Goal: Check status: Check status

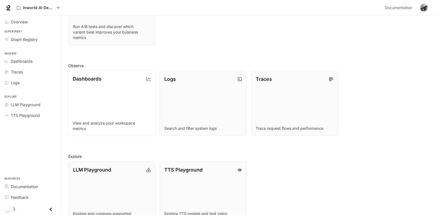
scroll to position [99, 0]
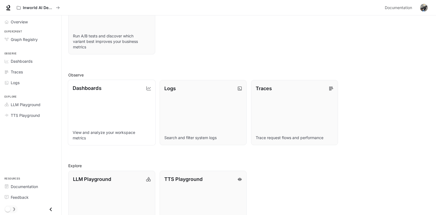
click at [129, 108] on link "Dashboards View and analyze your workspace metrics" at bounding box center [112, 113] width 88 height 66
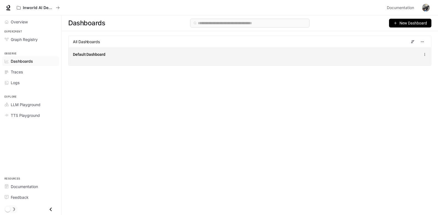
click at [155, 53] on div "Default Dashboard" at bounding box center [175, 55] width 205 height 6
